Goal: Information Seeking & Learning: Find specific fact

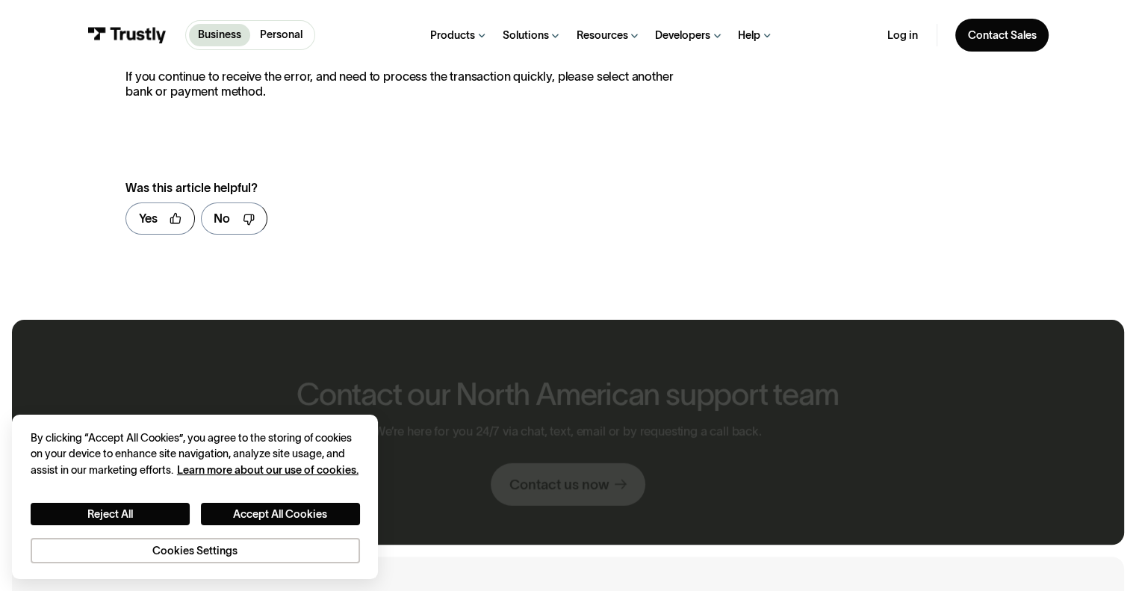
scroll to position [418, 0]
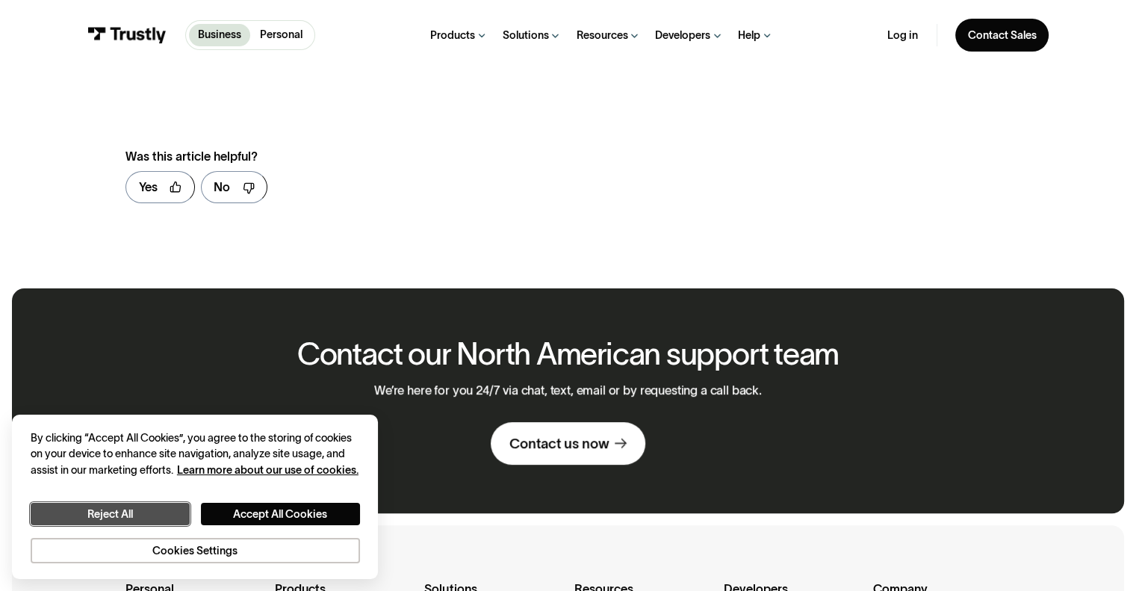
click at [162, 522] on button "Reject All" at bounding box center [110, 513] width 159 height 23
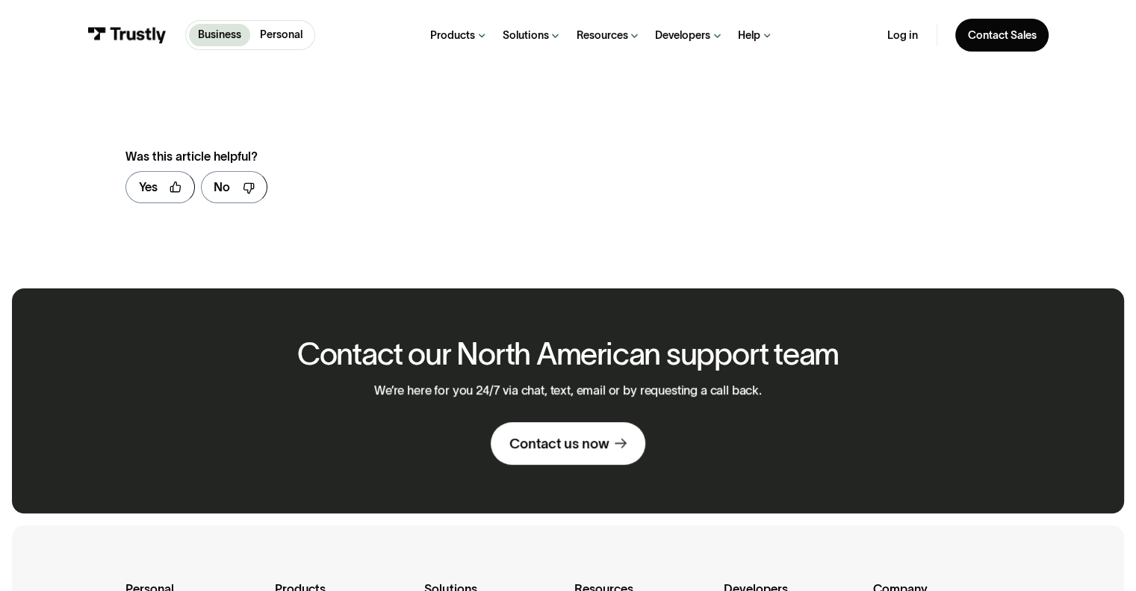
scroll to position [448, 0]
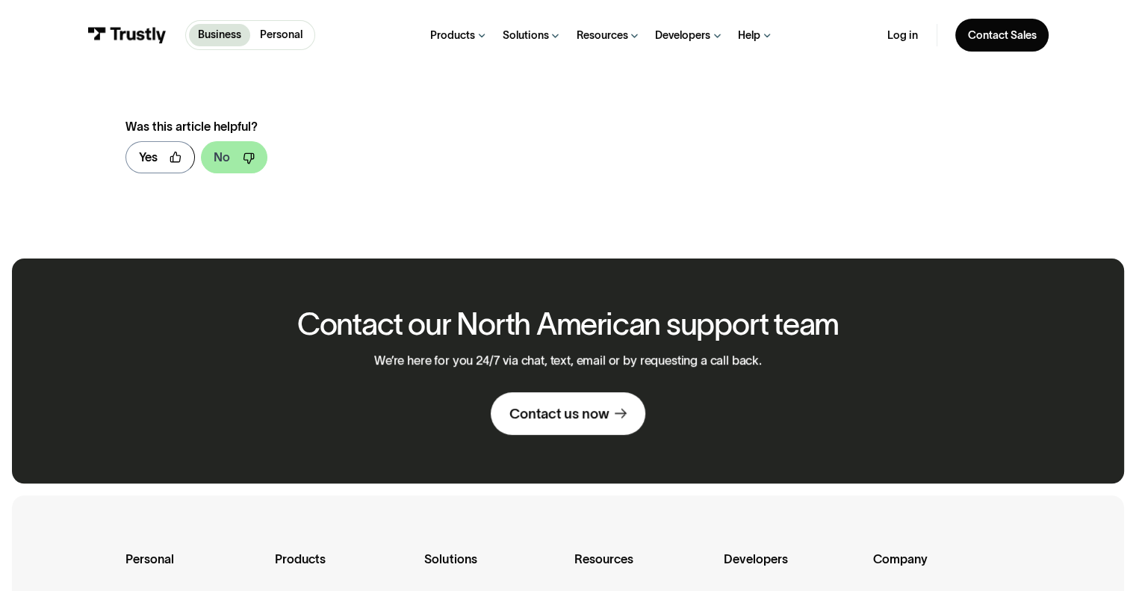
click at [243, 158] on icon at bounding box center [249, 158] width 12 height 12
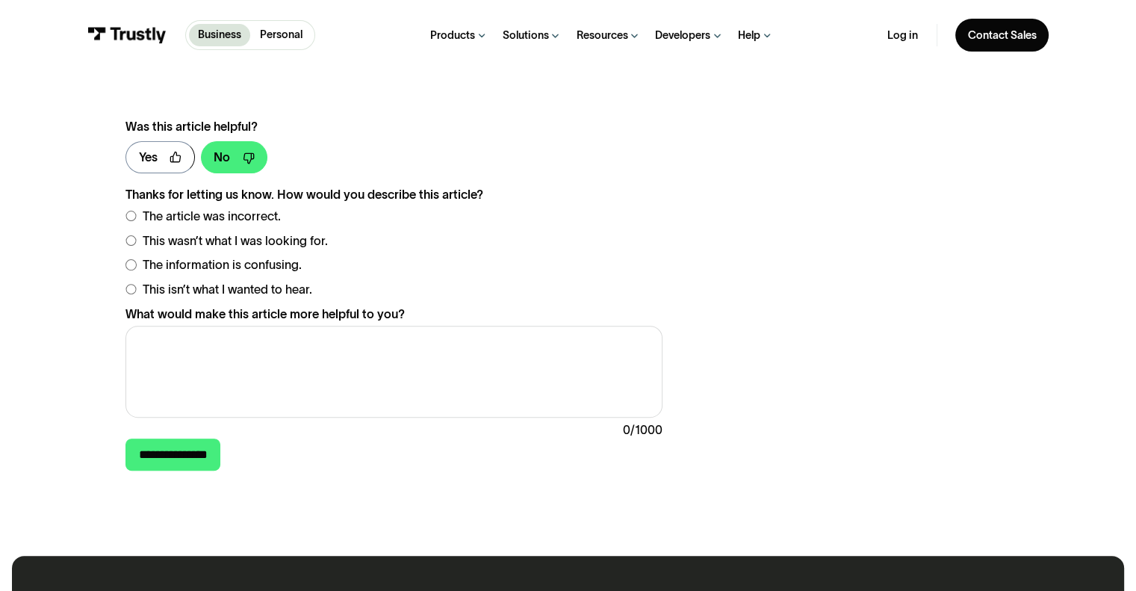
click at [331, 126] on div "Was this article helpful?" at bounding box center [393, 126] width 537 height 19
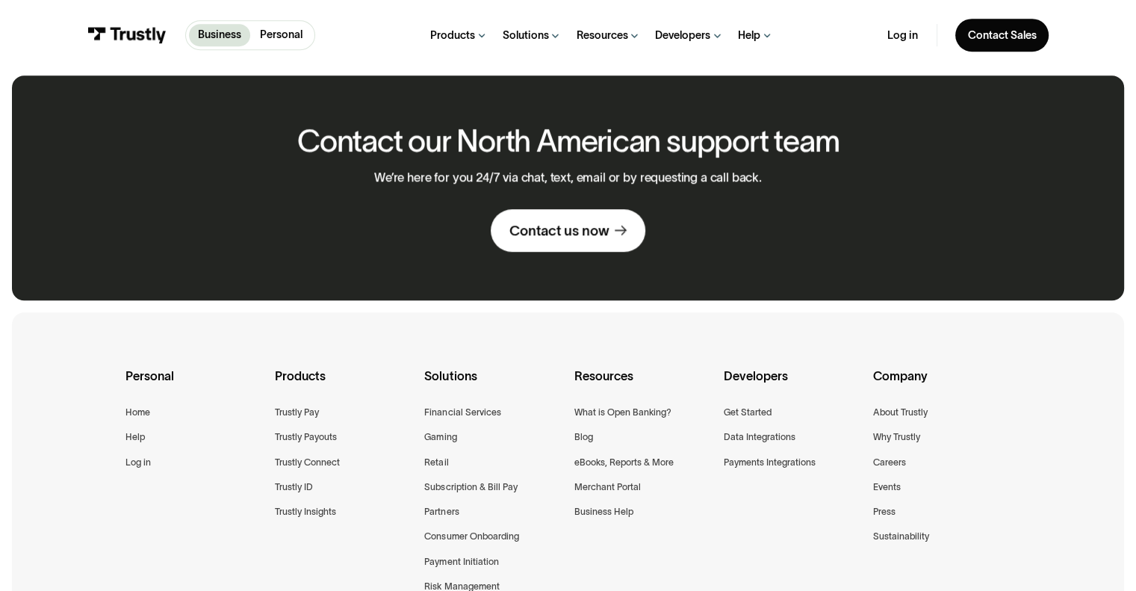
scroll to position [1045, 0]
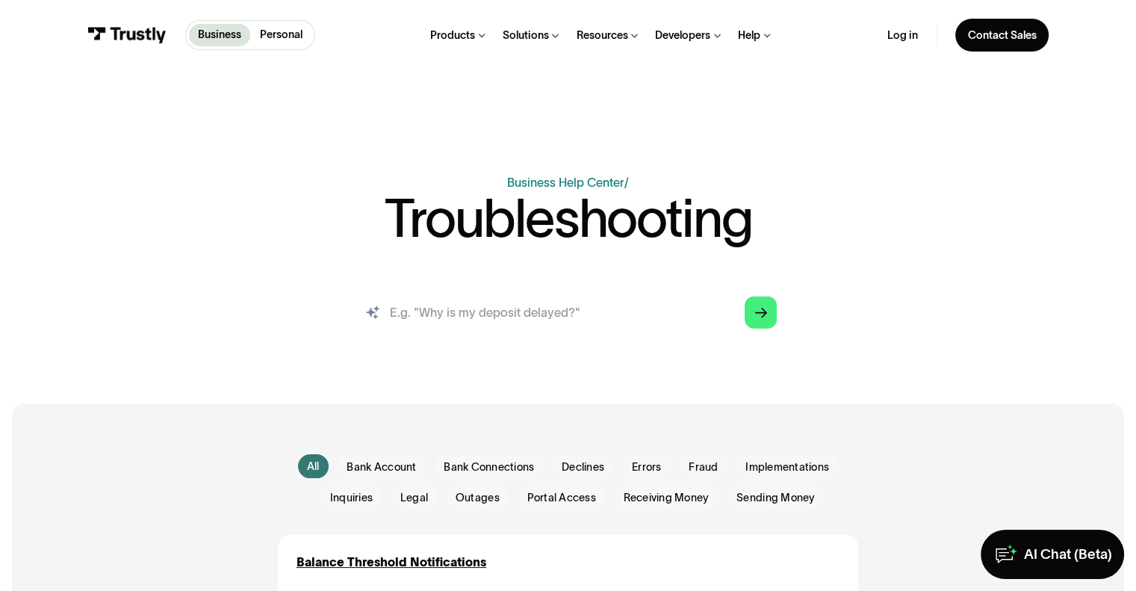
click at [433, 318] on input "search" at bounding box center [567, 311] width 442 height 49
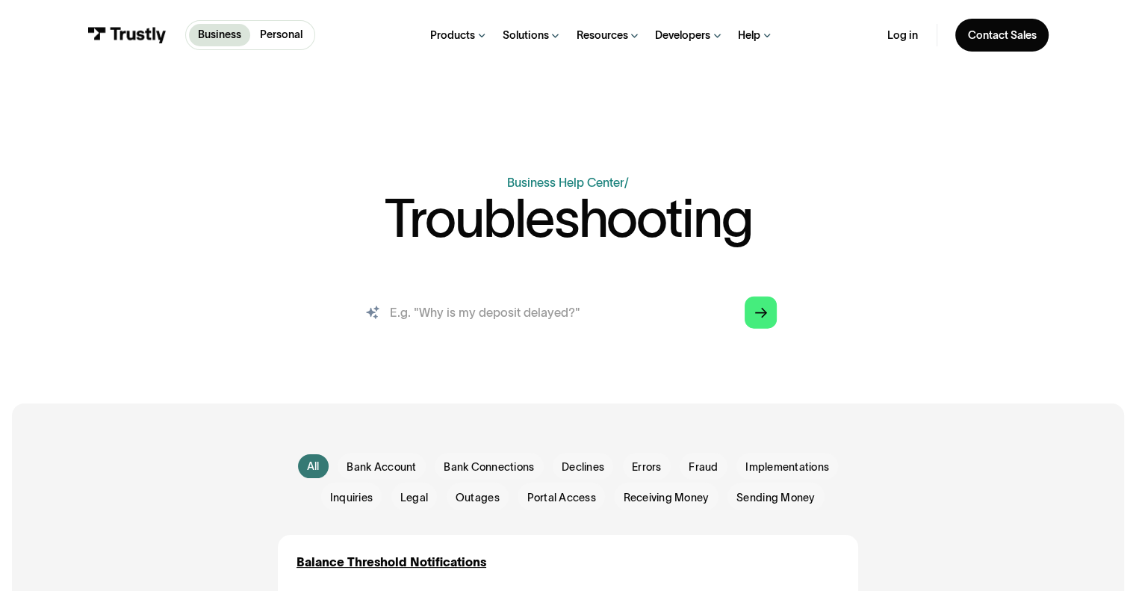
paste input "Sorry, we are unable to connect to your bank at this time. Please try again lat…"
type input "Sorry, we are unable to connect to your bank at this time. Please try again lat…"
click at [774, 311] on link "Arrow Right" at bounding box center [760, 312] width 32 height 32
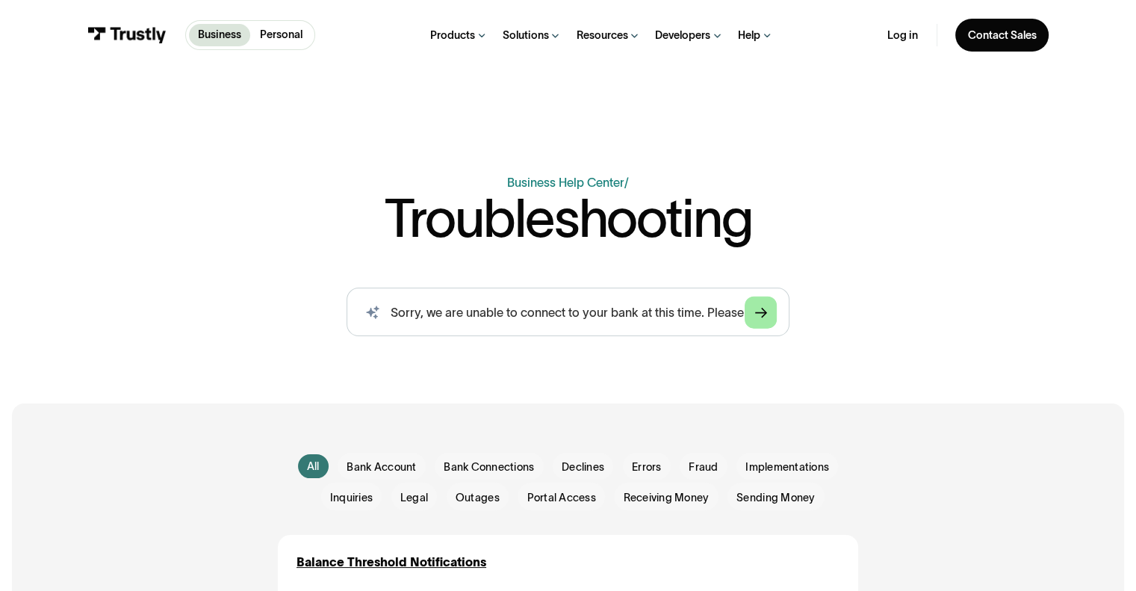
click at [775, 313] on link "Arrow Right" at bounding box center [760, 312] width 32 height 32
click at [764, 315] on polygon "Search" at bounding box center [761, 313] width 12 height 10
